Goal: Task Accomplishment & Management: Complete application form

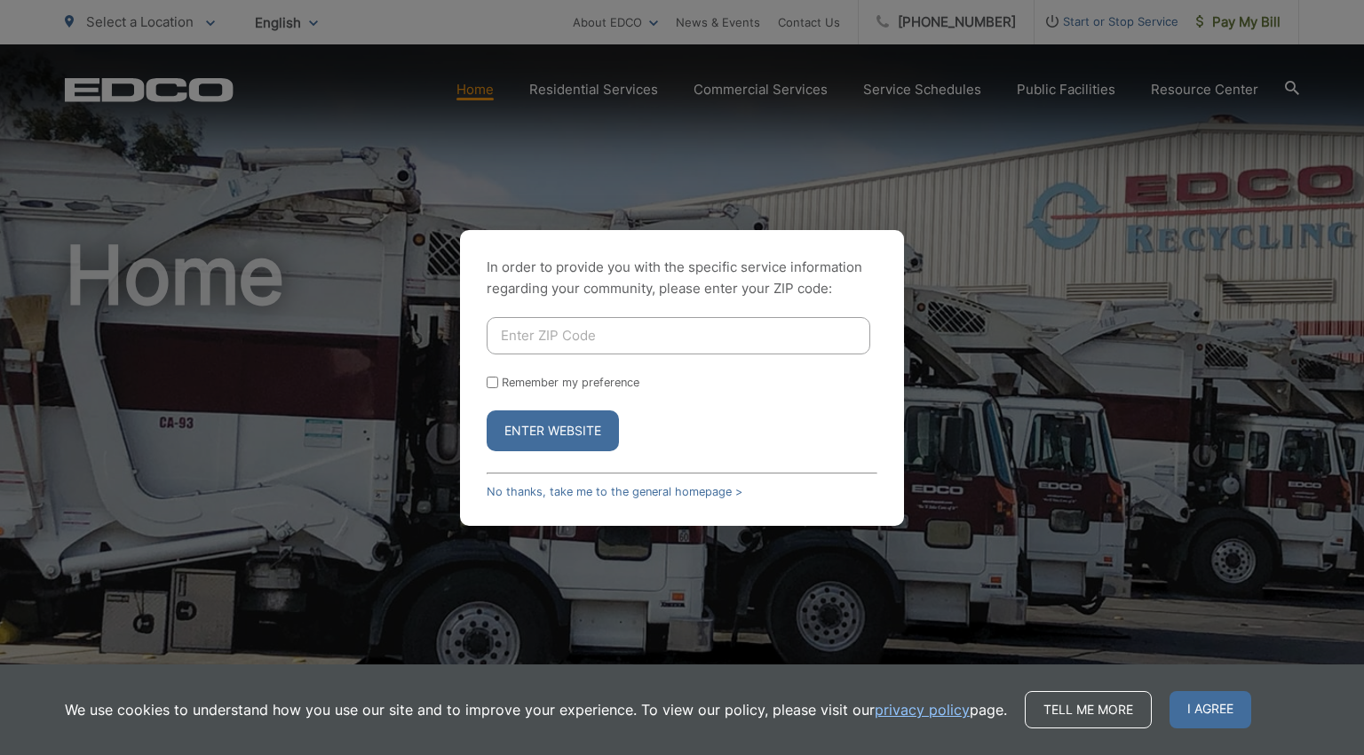
click at [799, 336] on input "Enter ZIP Code" at bounding box center [679, 335] width 384 height 37
type input "92024"
click at [566, 437] on button "Enter Website" at bounding box center [553, 430] width 132 height 41
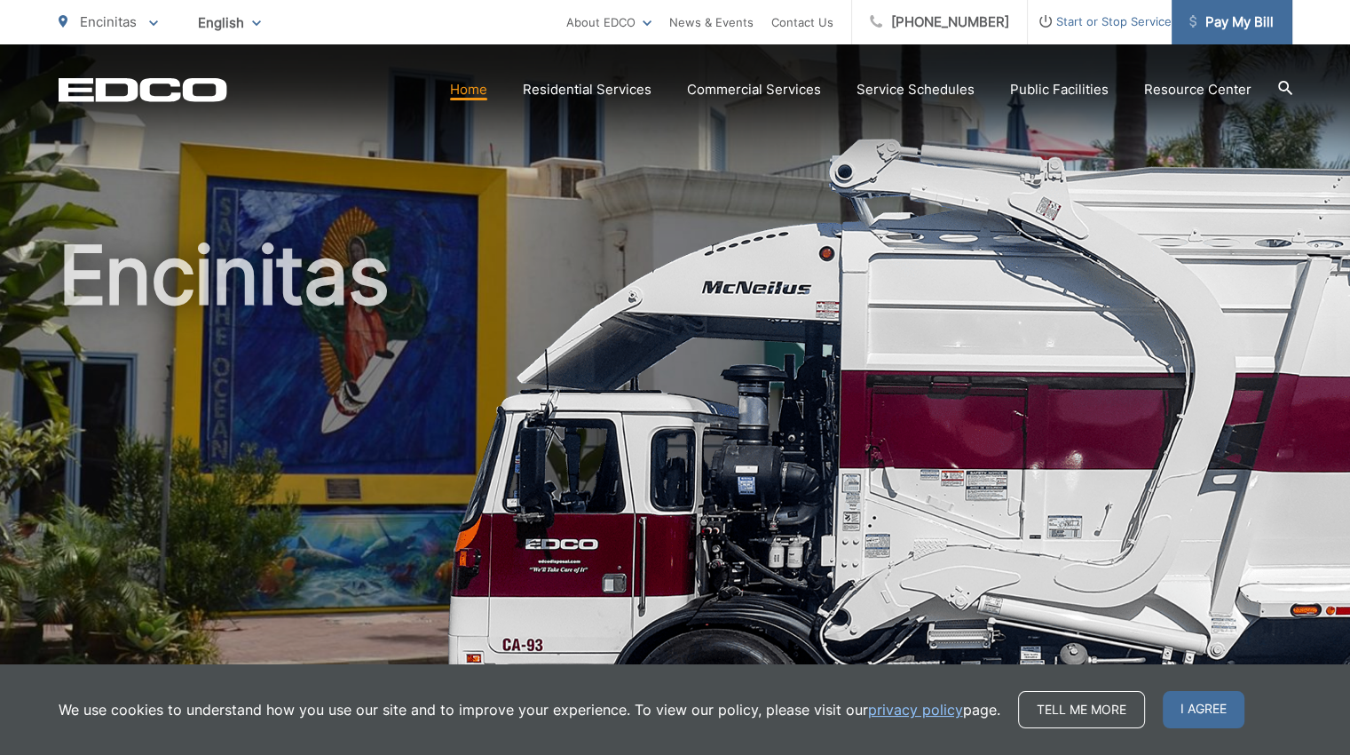
click at [1254, 27] on span "Pay My Bill" at bounding box center [1232, 22] width 84 height 21
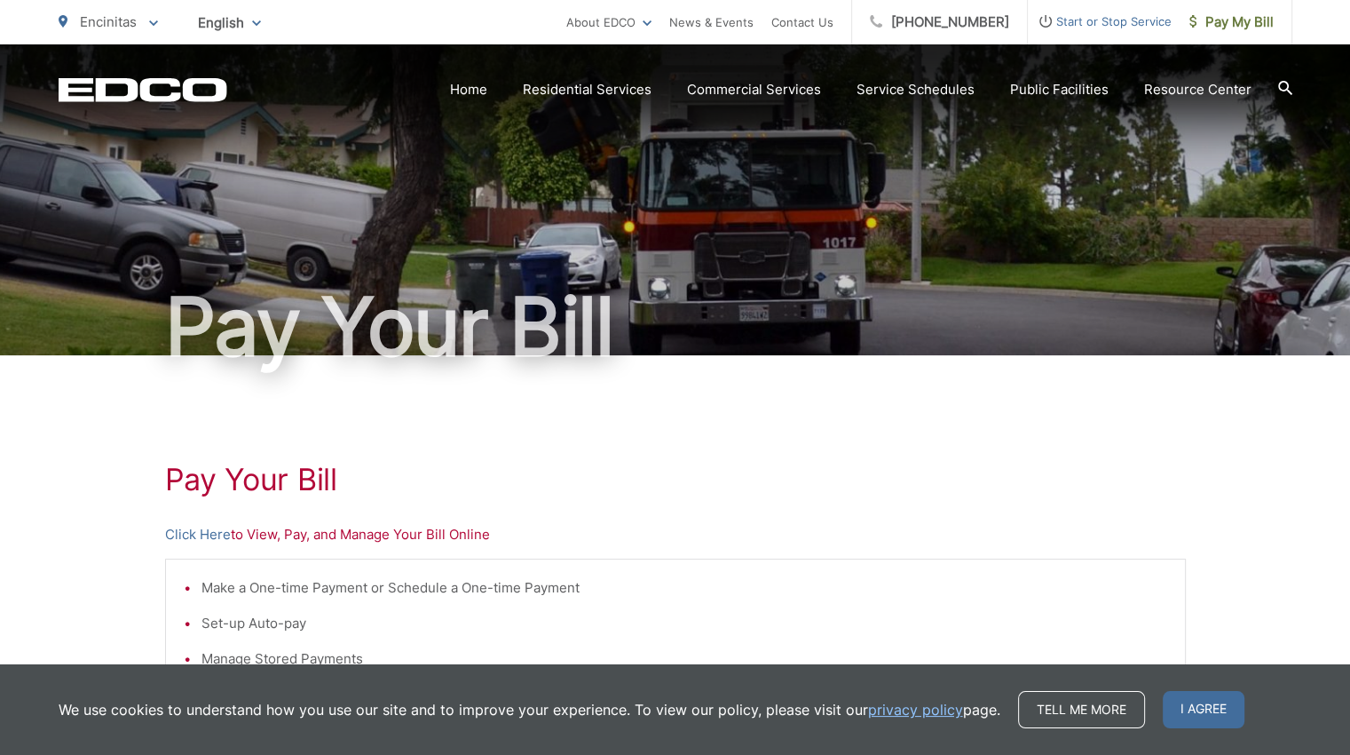
click at [1132, 28] on span "Start or Stop Service" at bounding box center [1100, 21] width 144 height 21
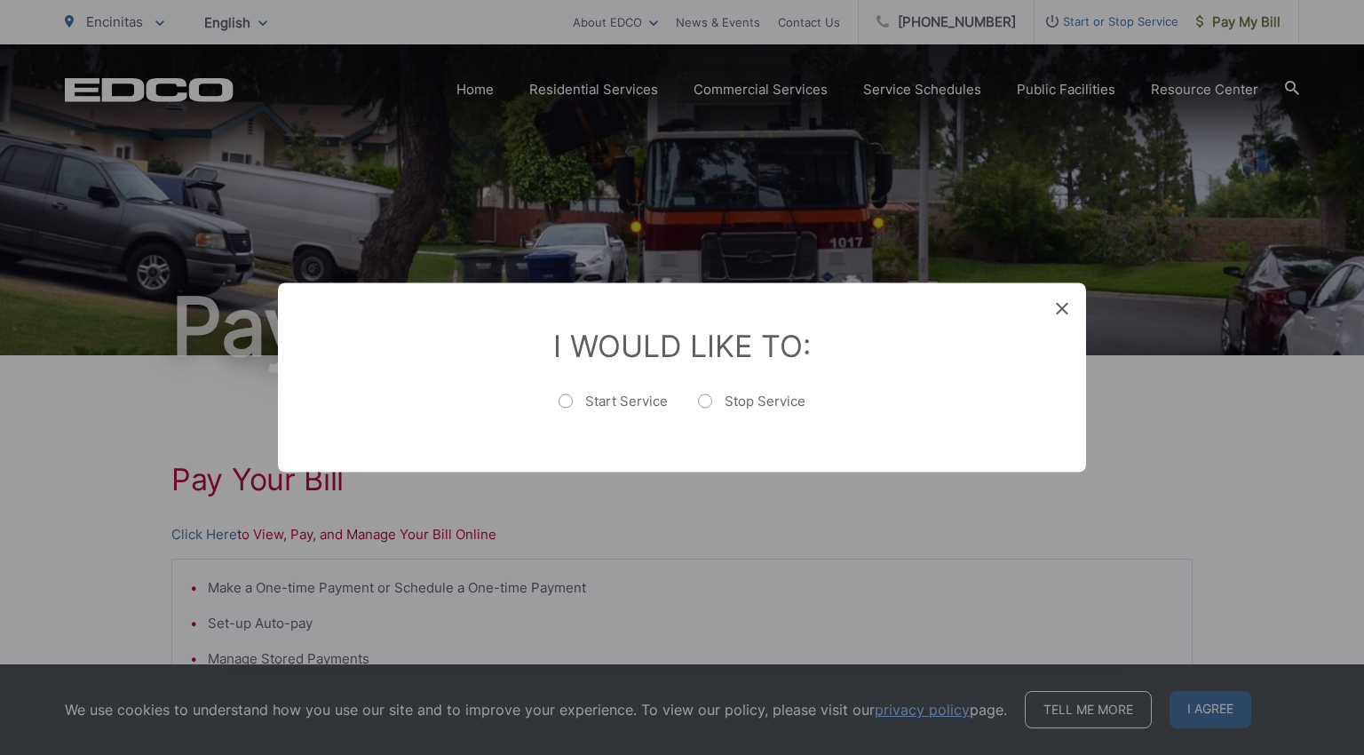
click at [1056, 296] on div "I Would Like To: Start Service Stop Service" at bounding box center [682, 377] width 808 height 189
click at [1059, 306] on icon at bounding box center [1062, 309] width 12 height 12
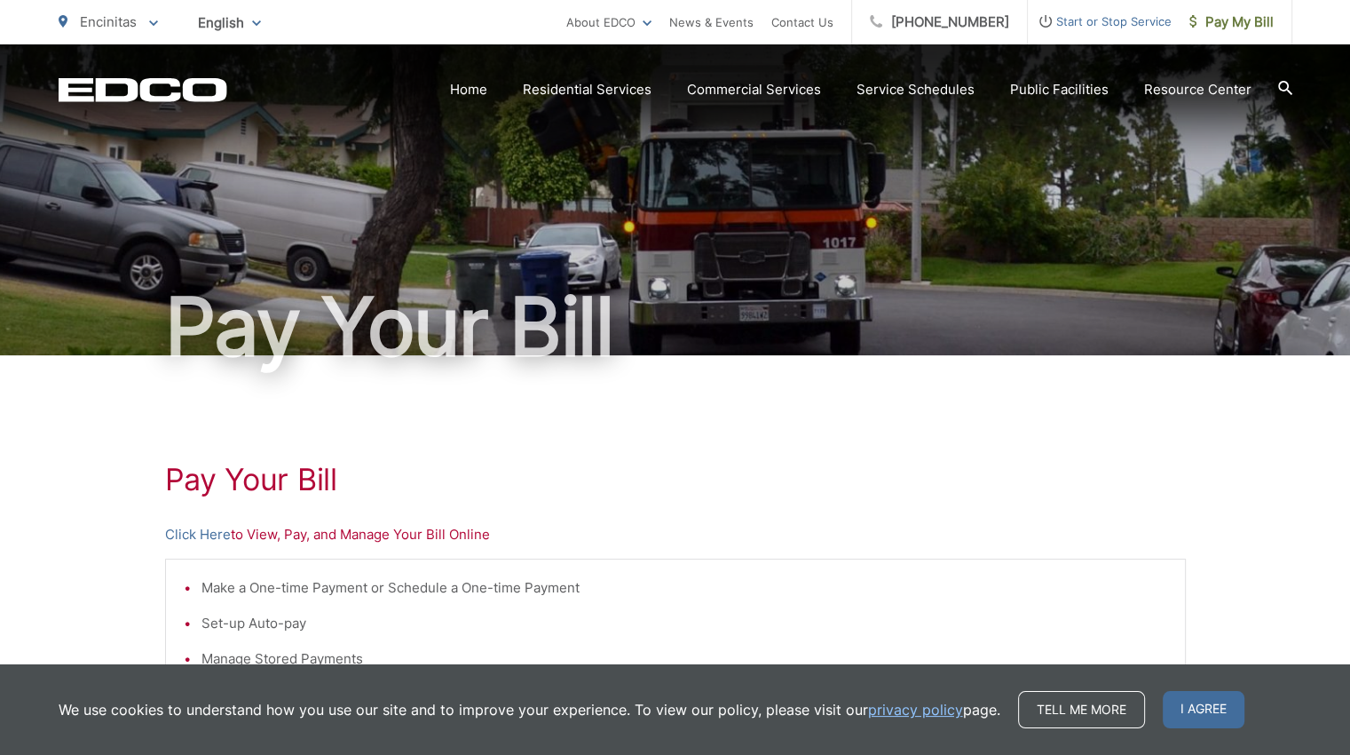
scroll to position [112, 0]
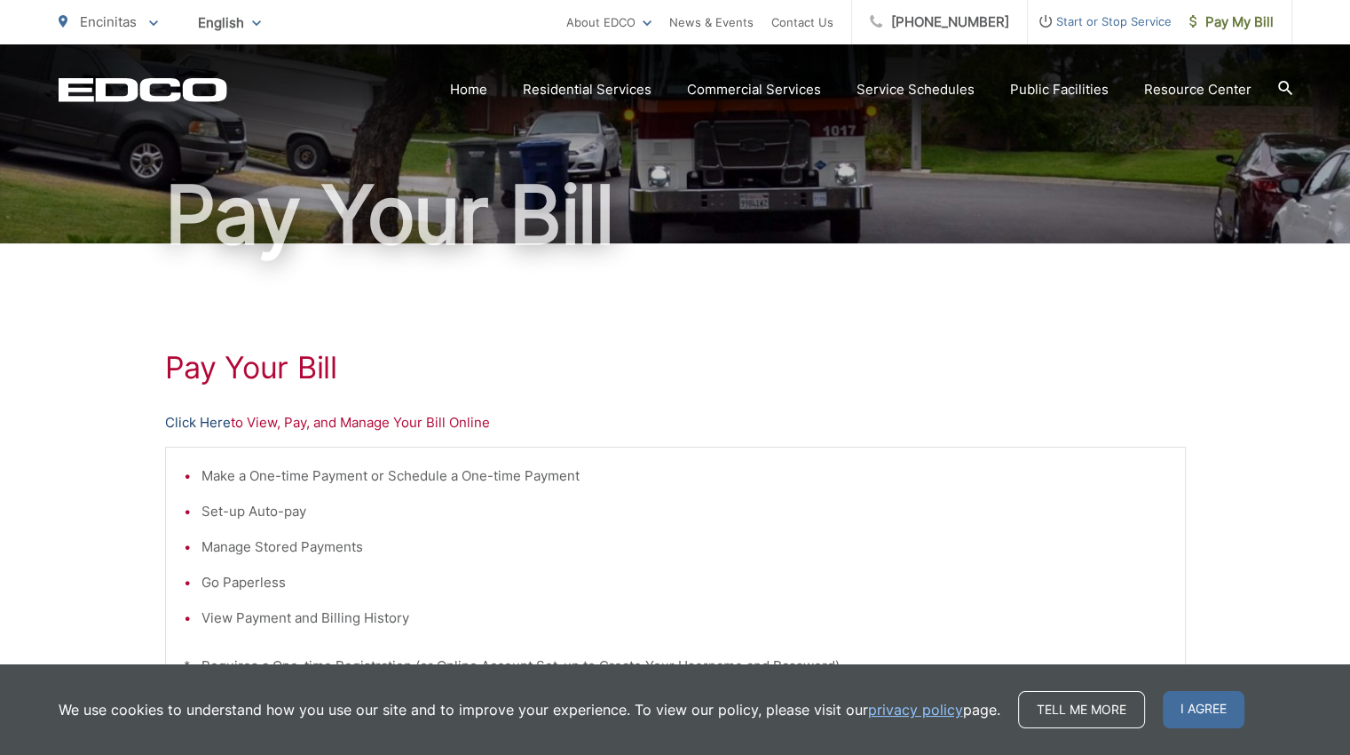
click at [211, 416] on link "Click Here" at bounding box center [198, 422] width 66 height 21
